Goal: Task Accomplishment & Management: Complete application form

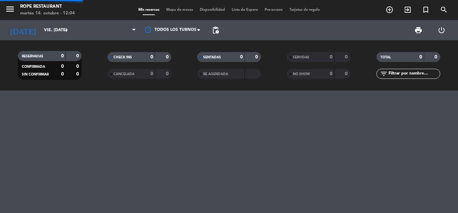
click at [11, 11] on icon "menu" at bounding box center [10, 9] width 10 height 10
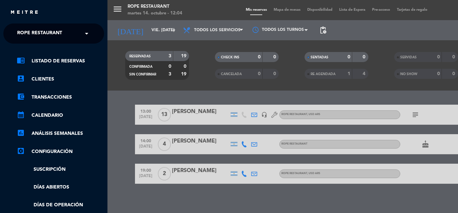
click at [27, 34] on span "Rope restaurant" at bounding box center [39, 34] width 45 height 14
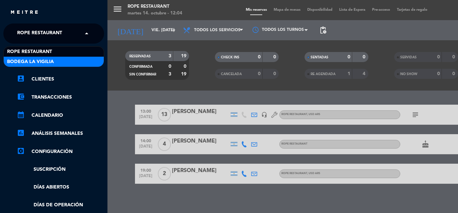
click at [34, 63] on span "Bodega La Vigilia" at bounding box center [30, 62] width 47 height 8
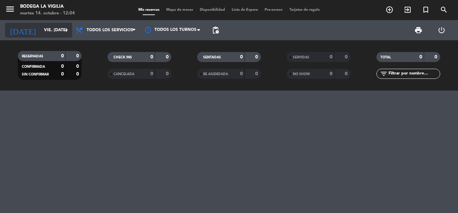
click at [42, 27] on input "vie. [DATE]" at bounding box center [69, 30] width 57 height 11
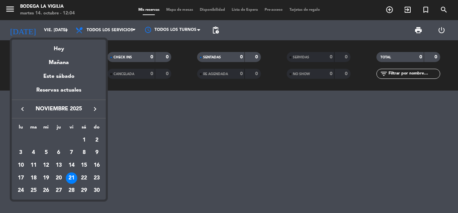
click at [75, 181] on div "21" at bounding box center [71, 178] width 11 height 11
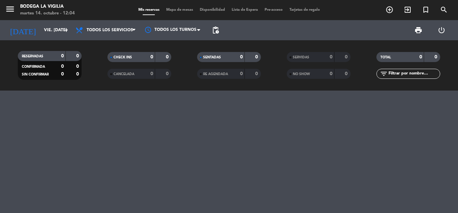
click at [164, 156] on div at bounding box center [229, 152] width 458 height 123
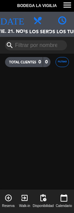
click at [19, 132] on div at bounding box center [36, 143] width 77 height 146
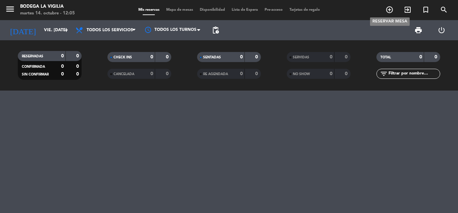
click at [387, 11] on icon "add_circle_outline" at bounding box center [389, 10] width 8 height 8
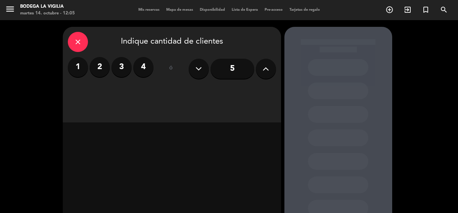
click at [146, 65] on label "4" at bounding box center [143, 67] width 20 height 20
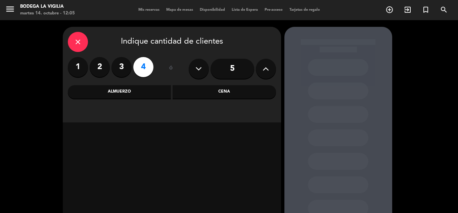
click at [133, 91] on div "Almuerzo" at bounding box center [119, 91] width 103 height 13
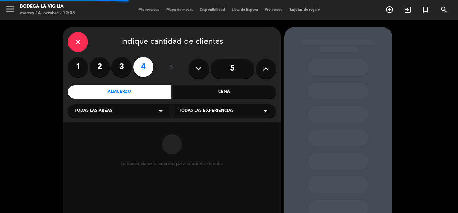
click at [191, 115] on div "Todas las experiencias arrow_drop_down" at bounding box center [224, 110] width 104 height 13
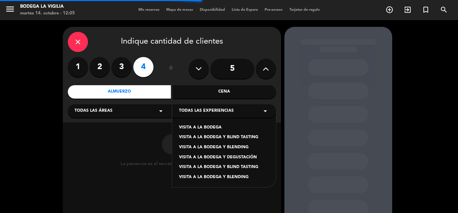
click at [192, 128] on div "VISITA A LA BODEGA" at bounding box center [224, 128] width 90 height 7
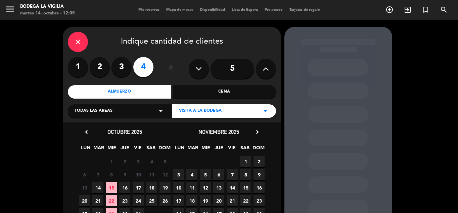
click at [229, 202] on span "21" at bounding box center [232, 200] width 11 height 11
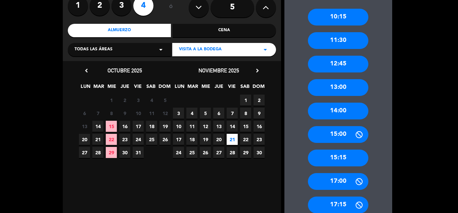
scroll to position [94, 0]
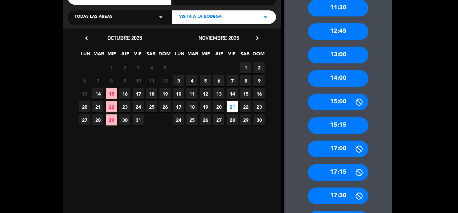
click at [328, 150] on div "17:00" at bounding box center [338, 149] width 60 height 17
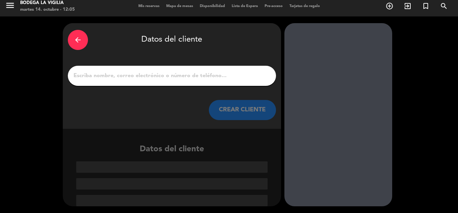
click at [203, 69] on div at bounding box center [172, 76] width 208 height 20
click at [204, 74] on input "1" at bounding box center [172, 75] width 198 height 9
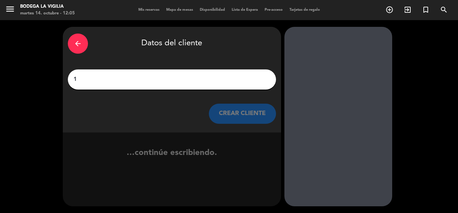
scroll to position [0, 0]
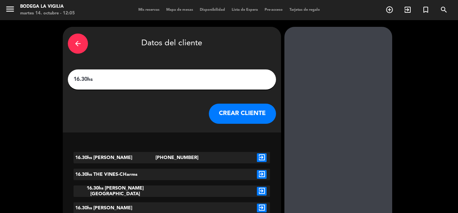
paste input "[PERSON_NAME]"
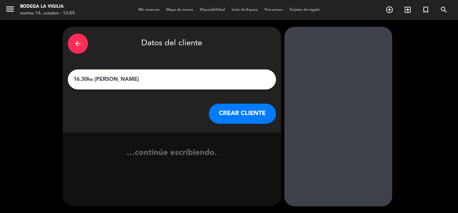
type input "16.30hs [PERSON_NAME]"
click at [215, 111] on button "CREAR CLIENTE" at bounding box center [242, 114] width 67 height 20
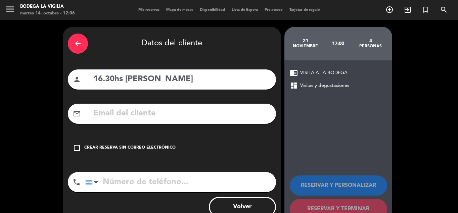
click at [121, 113] on input "text" at bounding box center [182, 114] width 178 height 14
paste input "[PERSON_NAME][EMAIL_ADDRESS][DOMAIN_NAME]"
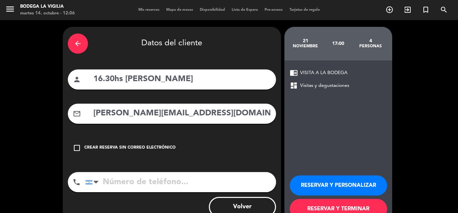
type input "[PERSON_NAME][EMAIL_ADDRESS][DOMAIN_NAME]"
click at [297, 183] on button "RESERVAR Y PERSONALIZAR" at bounding box center [338, 186] width 97 height 20
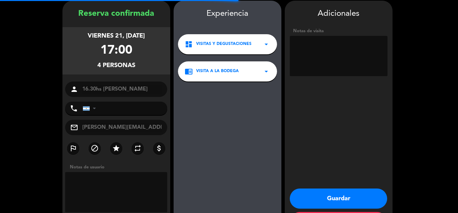
scroll to position [27, 0]
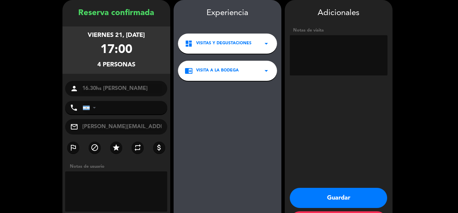
click at [347, 199] on button "Guardar" at bounding box center [338, 198] width 97 height 20
